Goal: Check status: Check status

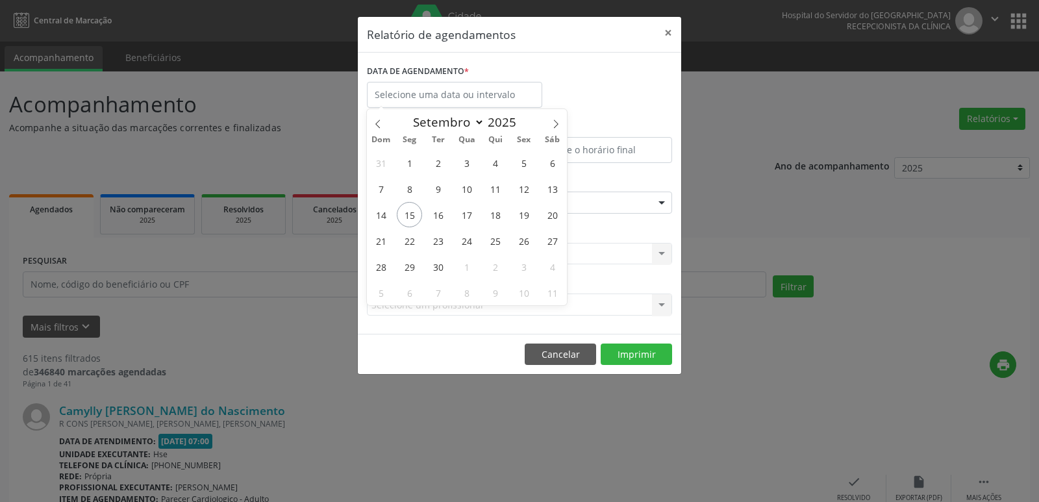
select select "8"
drag, startPoint x: 0, startPoint y: 0, endPoint x: 407, endPoint y: 219, distance: 462.4
click at [407, 219] on span "15" at bounding box center [409, 214] width 25 height 25
type input "[DATE]"
click at [407, 219] on span "15" at bounding box center [409, 214] width 25 height 25
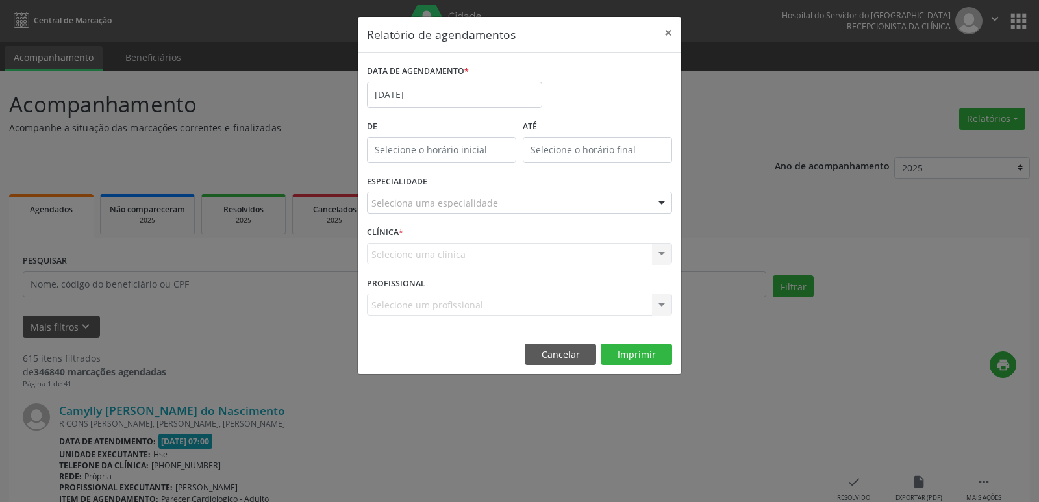
click at [407, 219] on div "ESPECIALIDADE Seleciona uma especialidade Todas as especialidades Alergologia A…" at bounding box center [520, 197] width 312 height 51
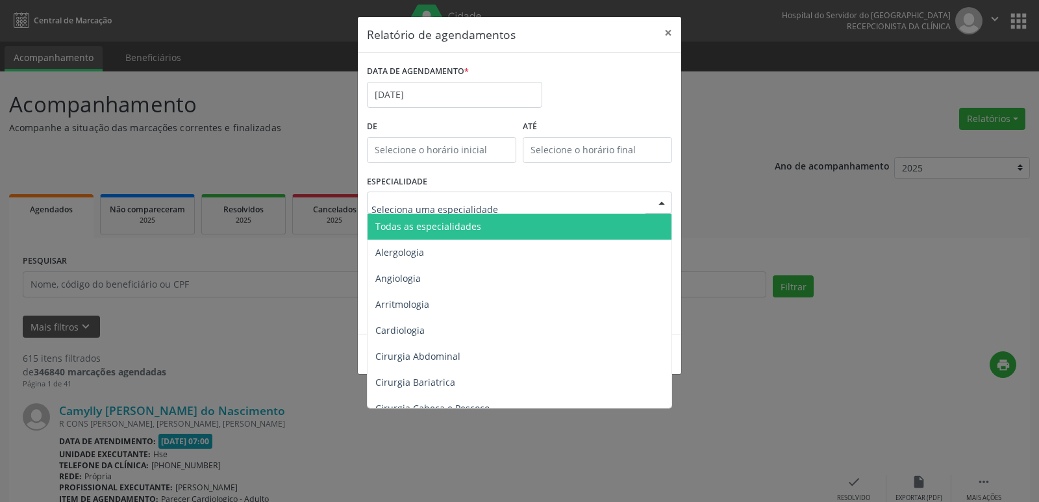
click at [600, 194] on div at bounding box center [519, 203] width 305 height 22
click at [590, 231] on span "Todas as especialidades" at bounding box center [521, 227] width 306 height 26
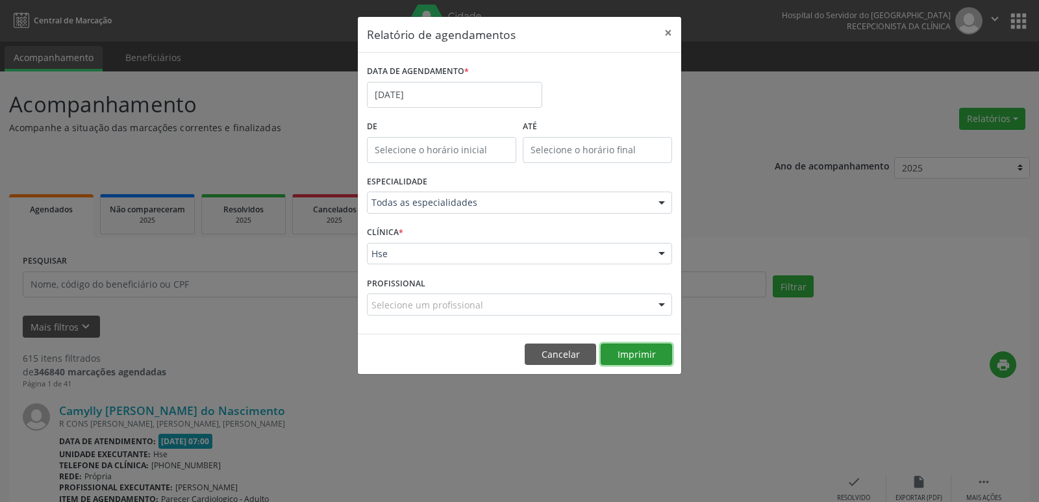
click at [645, 353] on button "Imprimir" at bounding box center [636, 355] width 71 height 22
drag, startPoint x: 667, startPoint y: 30, endPoint x: 388, endPoint y: 92, distance: 285.6
click at [668, 30] on button "×" at bounding box center [668, 33] width 26 height 32
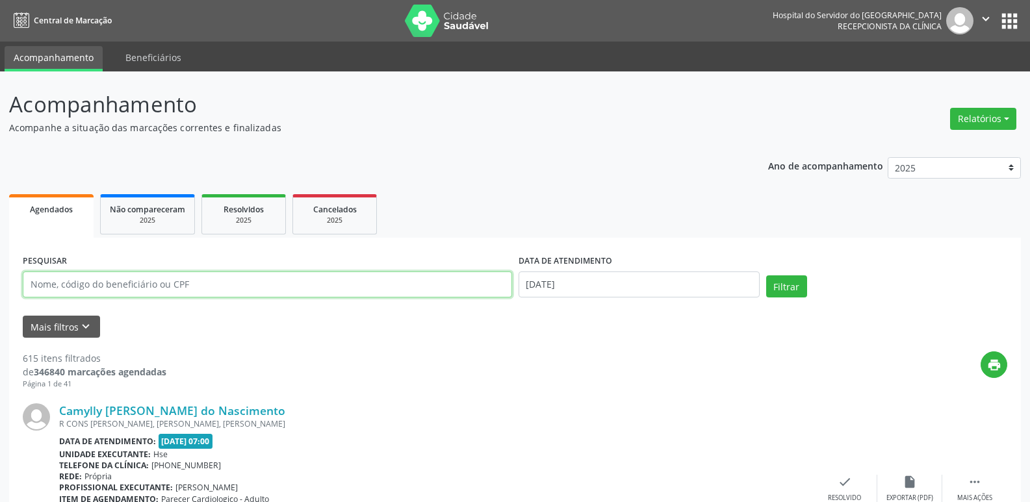
click at [149, 285] on input "text" at bounding box center [267, 285] width 489 height 26
type input "80205070434"
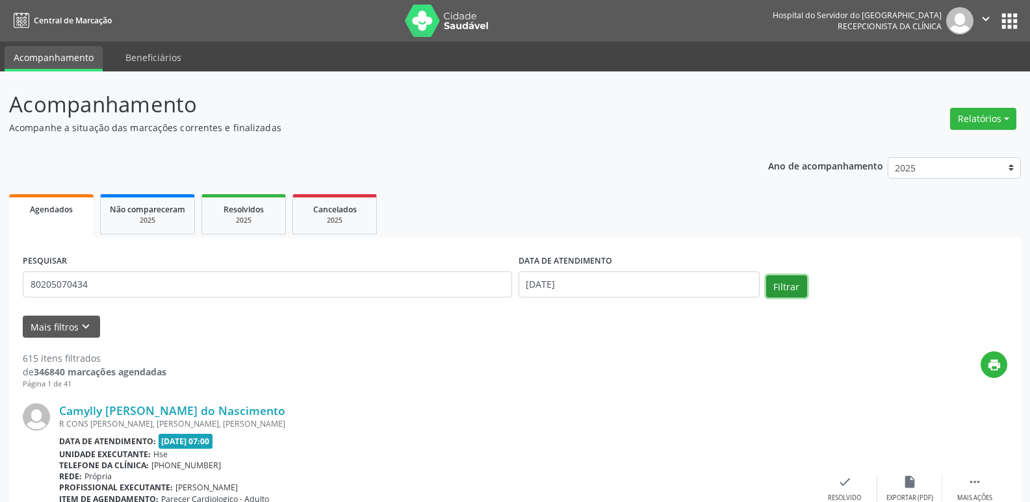
click at [772, 286] on button "Filtrar" at bounding box center [786, 286] width 41 height 22
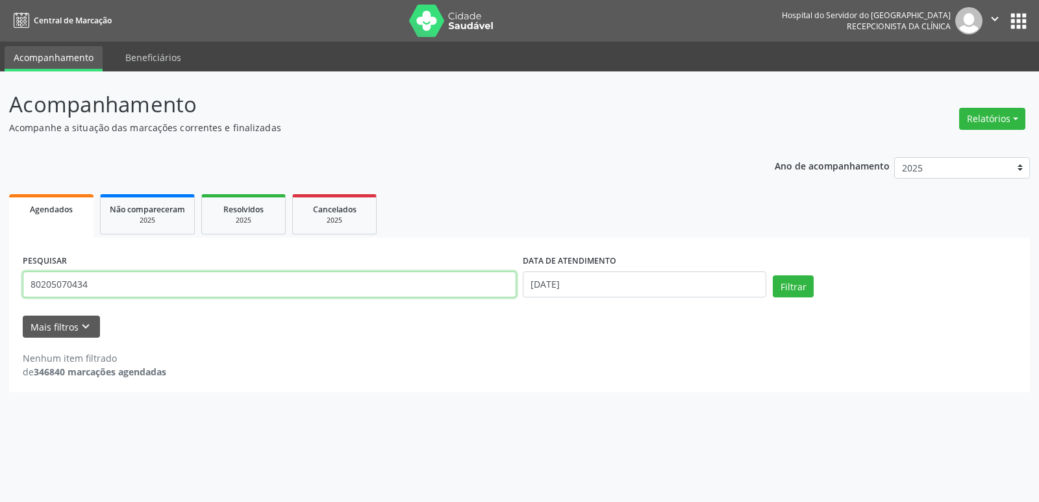
drag, startPoint x: 69, startPoint y: 293, endPoint x: 0, endPoint y: 307, distance: 70.3
click at [0, 307] on div "Acompanhamento Acompanhe a situação das marcações correntes e finalizadas Relat…" at bounding box center [519, 286] width 1039 height 431
type input "41756487472"
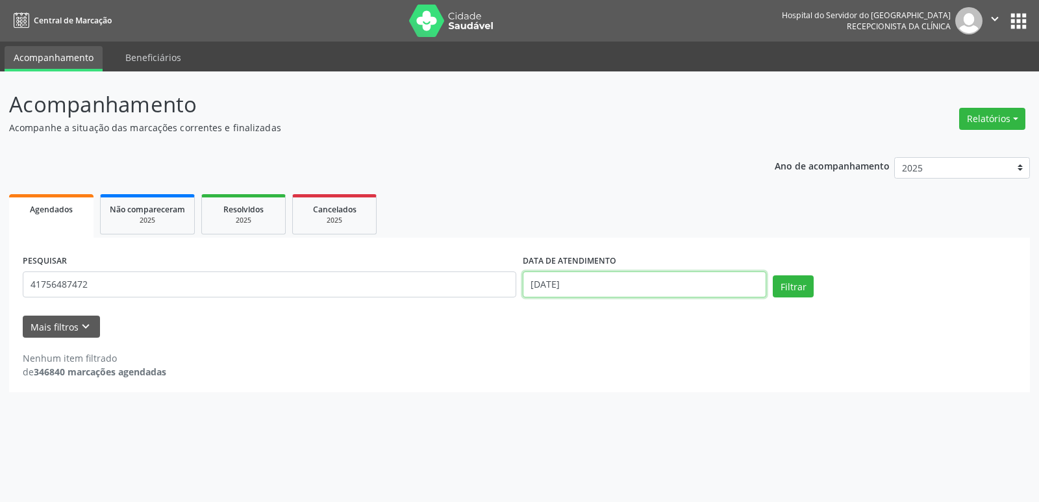
drag, startPoint x: 590, startPoint y: 292, endPoint x: 26, endPoint y: 344, distance: 566.9
click at [47, 338] on form "PESQUISAR 41756487472 DATA DE ATENDIMENTO [DATE] Filtrar UNIDADE EXECUTANTE Sel…" at bounding box center [520, 294] width 994 height 86
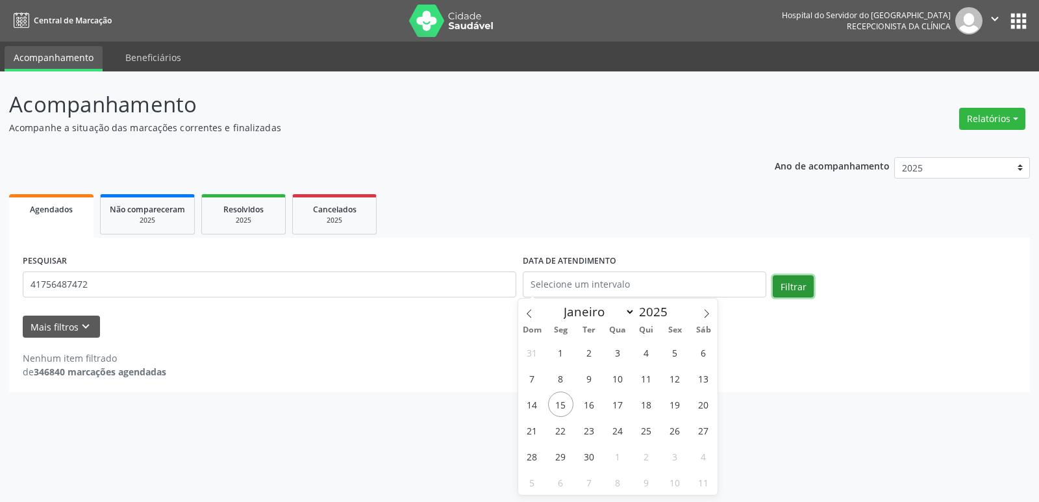
click at [796, 281] on button "Filtrar" at bounding box center [793, 286] width 41 height 22
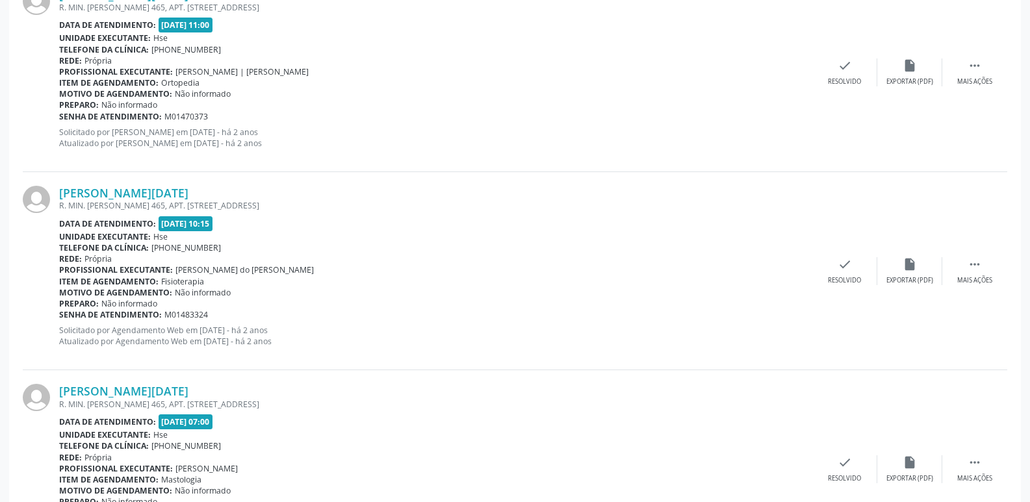
scroll to position [2923, 0]
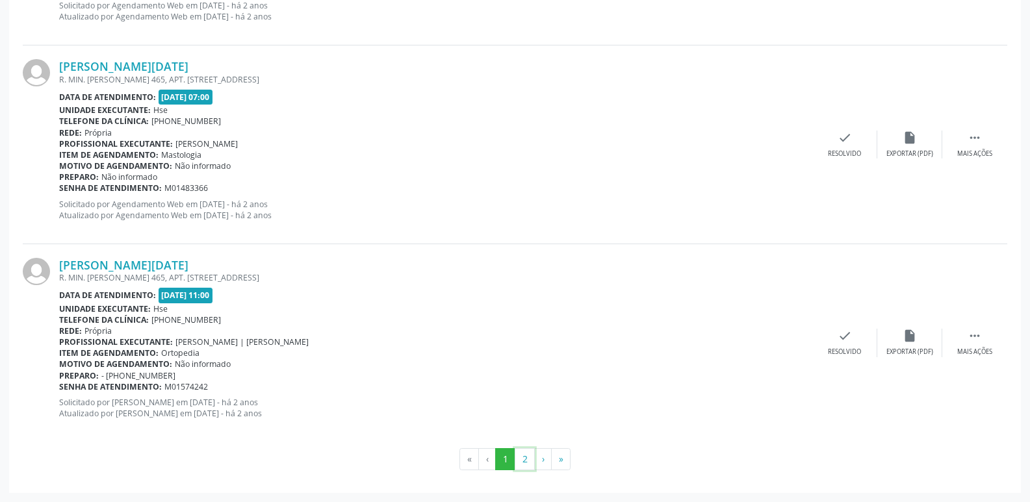
click at [524, 465] on button "2" at bounding box center [524, 459] width 20 height 22
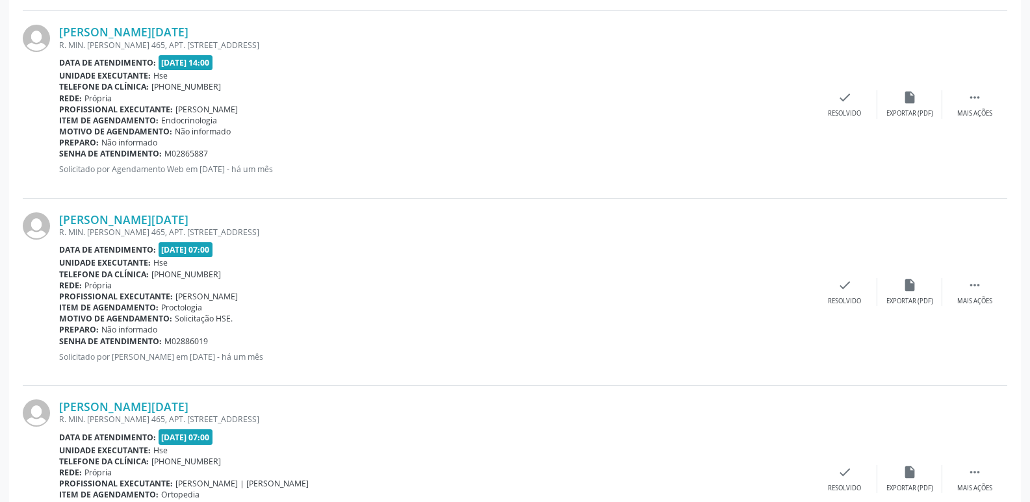
scroll to position [967, 0]
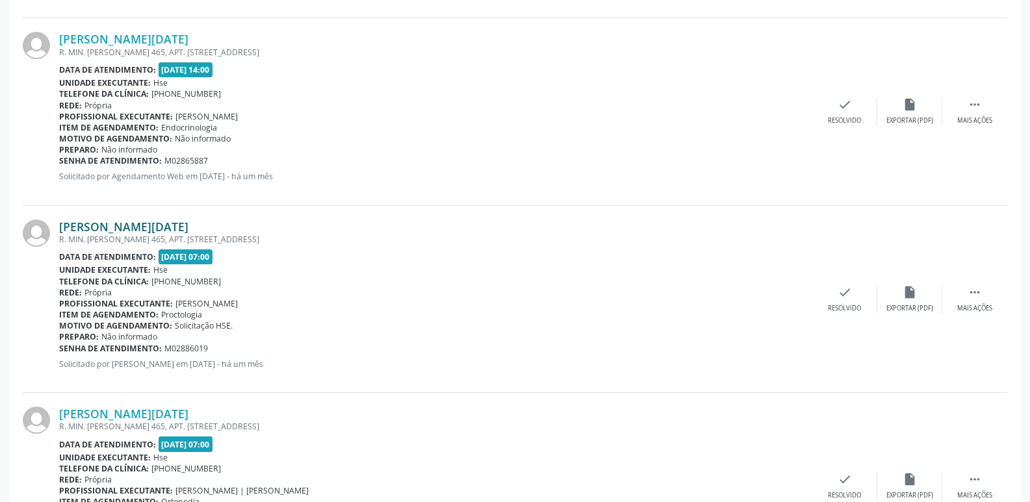
click at [159, 226] on link "[PERSON_NAME][DATE]" at bounding box center [123, 227] width 129 height 14
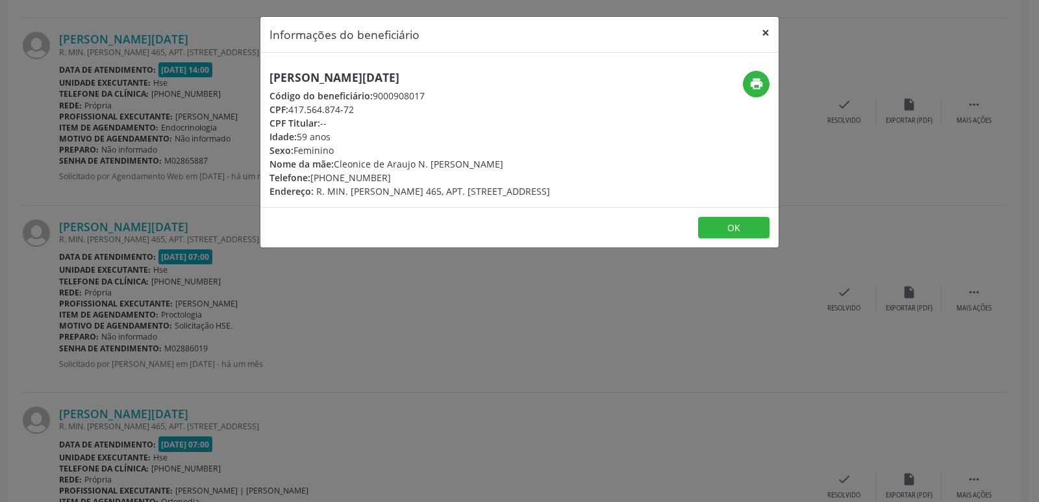
click at [761, 32] on button "×" at bounding box center [766, 33] width 26 height 32
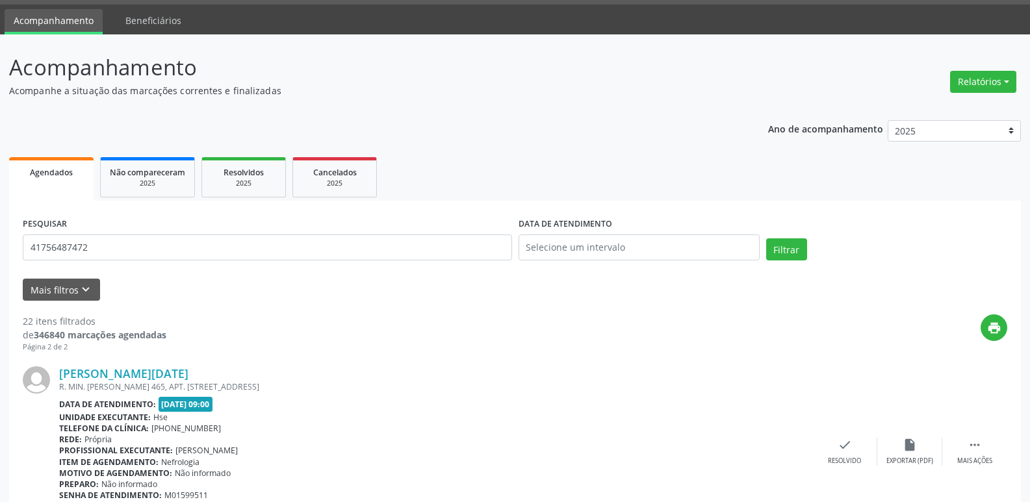
scroll to position [0, 0]
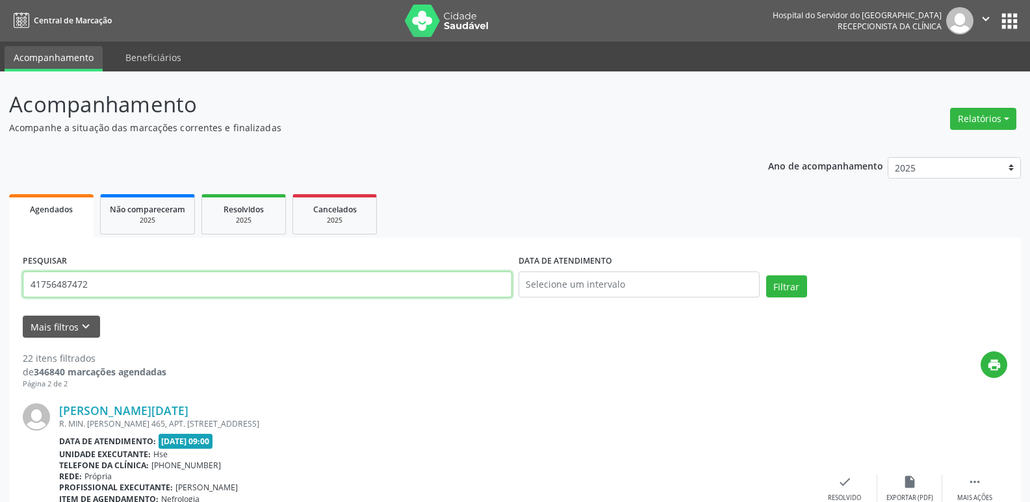
drag, startPoint x: 130, startPoint y: 290, endPoint x: 0, endPoint y: 290, distance: 129.9
type input "06398723449"
click at [799, 290] on button "Filtrar" at bounding box center [786, 286] width 41 height 22
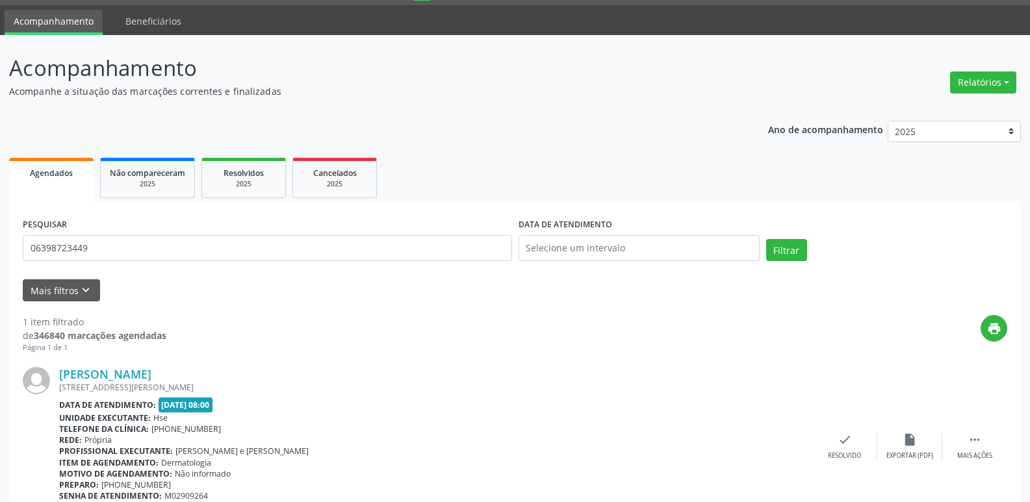
scroll to position [97, 0]
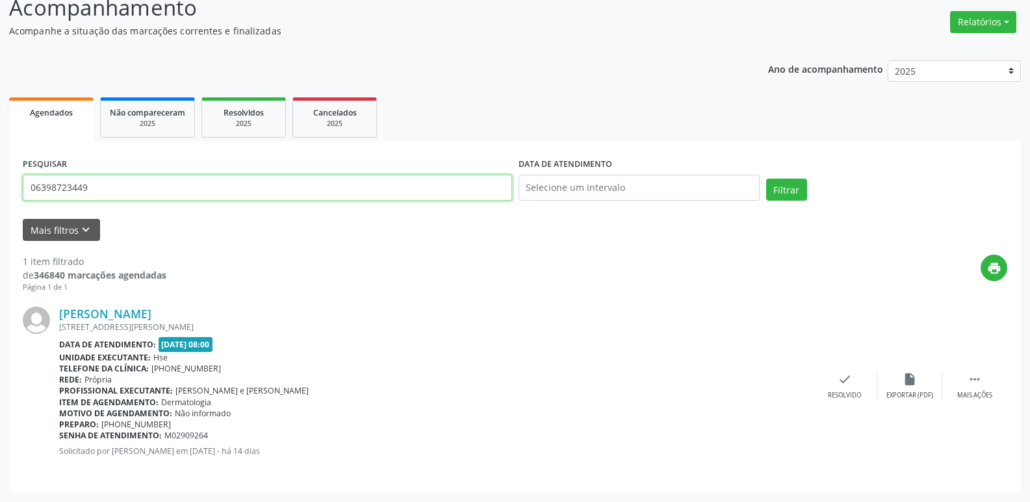
drag, startPoint x: 109, startPoint y: 191, endPoint x: 0, endPoint y: 198, distance: 109.4
click at [0, 198] on div "Acompanhamento Acompanhe a situação das marcações correntes e finalizadas Relat…" at bounding box center [515, 238] width 1030 height 527
click at [138, 188] on input "text" at bounding box center [267, 188] width 489 height 26
type input "13659600482"
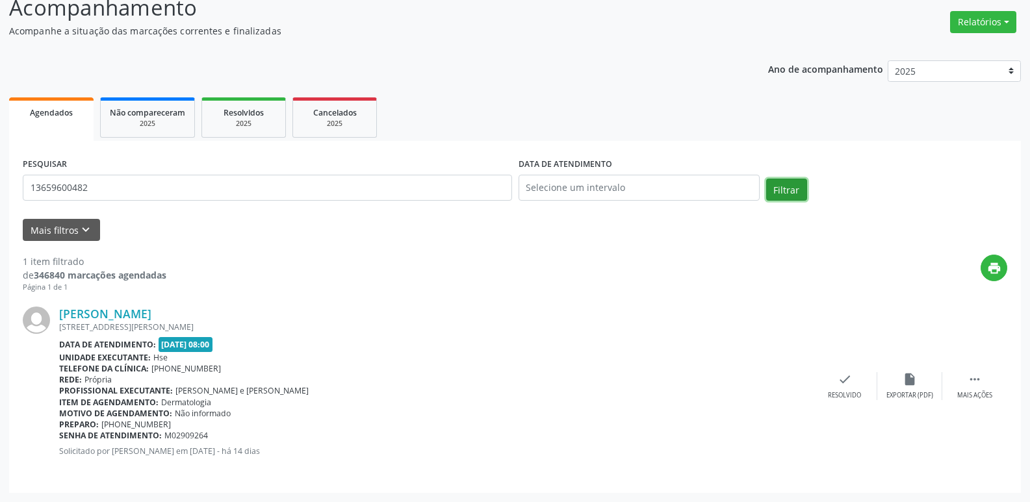
click at [791, 191] on button "Filtrar" at bounding box center [786, 190] width 41 height 22
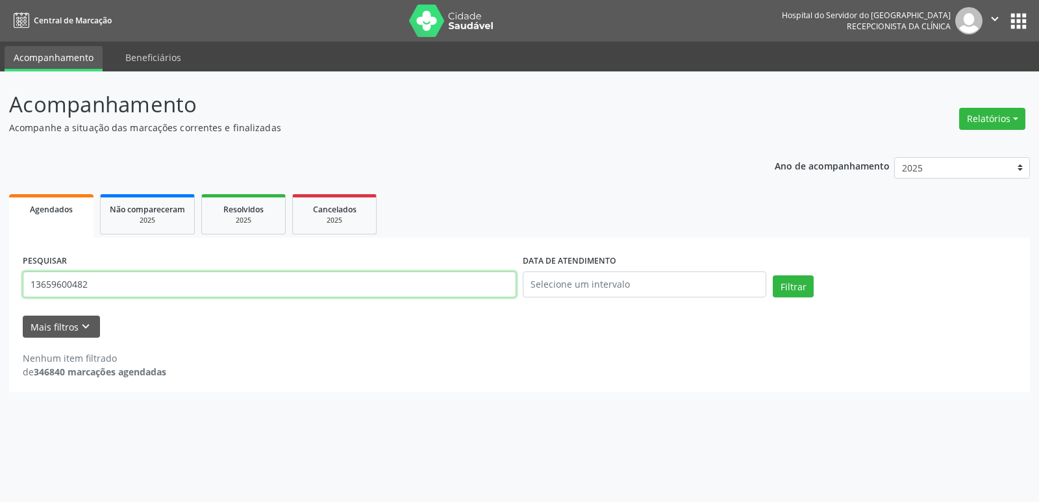
drag, startPoint x: 105, startPoint y: 281, endPoint x: 0, endPoint y: 212, distance: 126.1
click at [0, 212] on div "Acompanhamento Acompanhe a situação das marcações correntes e finalizadas Relat…" at bounding box center [519, 286] width 1039 height 431
type input "10294428437"
click at [789, 292] on button "Filtrar" at bounding box center [793, 286] width 41 height 22
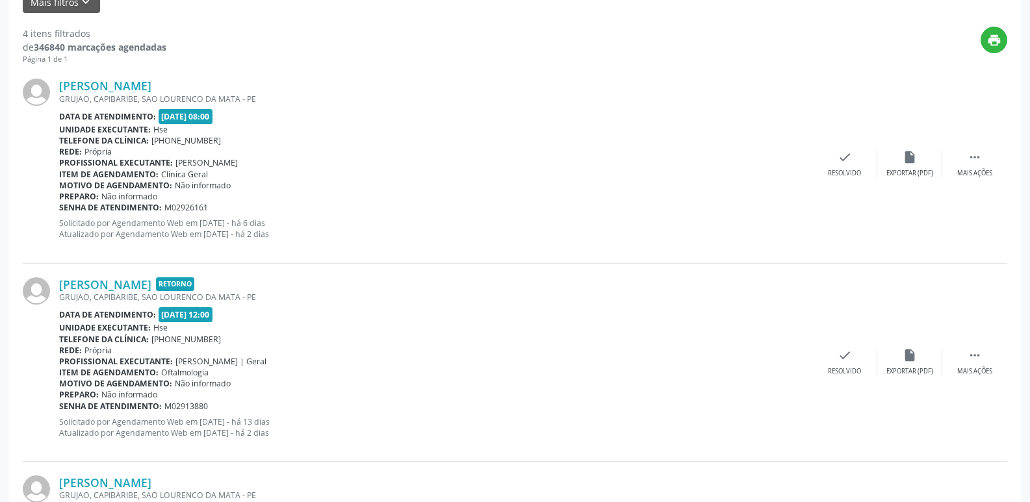
scroll to position [520, 0]
